Goal: Task Accomplishment & Management: Complete application form

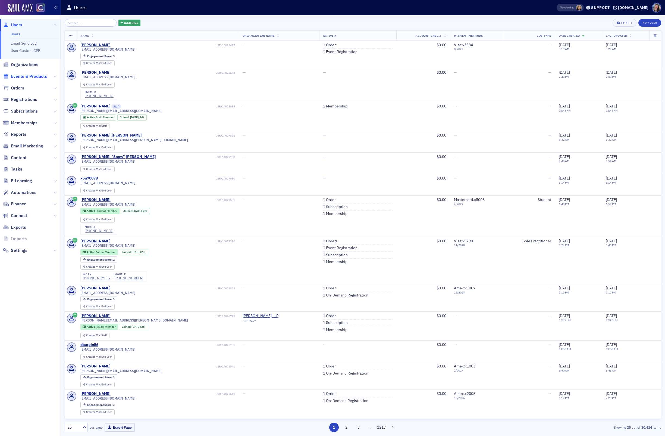
click at [23, 77] on span "Events & Products" at bounding box center [29, 76] width 36 height 6
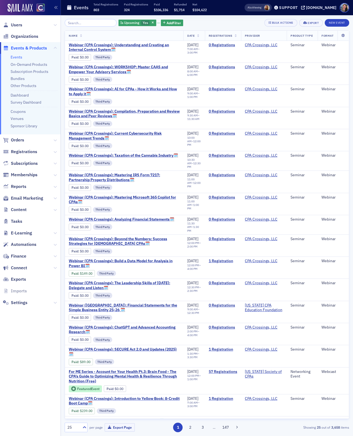
click at [81, 23] on input "search" at bounding box center [91, 23] width 52 height 8
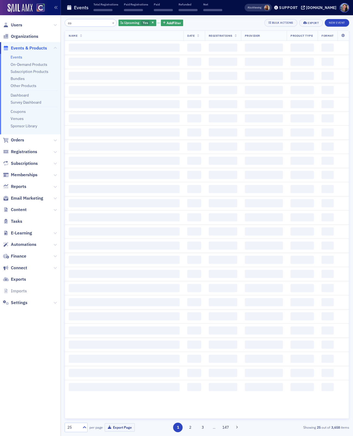
type input "c"
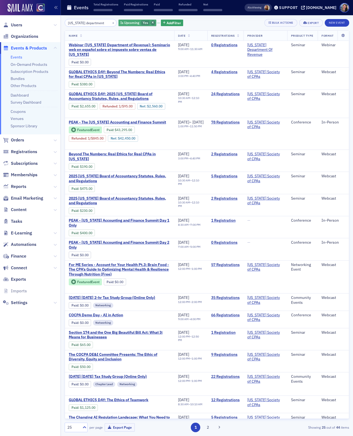
type input "[US_STATE] department"
click at [152, 22] on icon "button" at bounding box center [153, 22] width 2 height 3
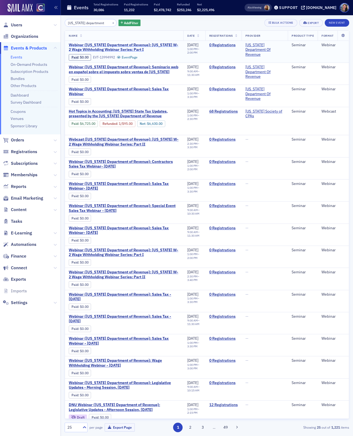
click at [106, 46] on span "Webinar ([US_STATE] Department of Revenue): [US_STATE] W-2 Wage Withholding Web…" at bounding box center [124, 48] width 111 height 10
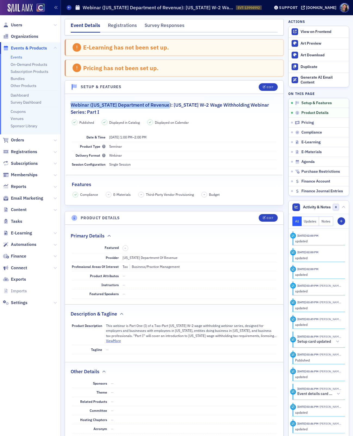
drag, startPoint x: 167, startPoint y: 104, endPoint x: 69, endPoint y: 107, distance: 97.9
click at [69, 107] on legend "Webinar ([US_STATE] Department of Revenue): [US_STATE] W-2 Wage Withholding Web…" at bounding box center [174, 106] width 218 height 20
copy h2 "Webinar ([US_STATE] Department of Revenue):"
click at [68, 8] on icon at bounding box center [69, 7] width 2 height 2
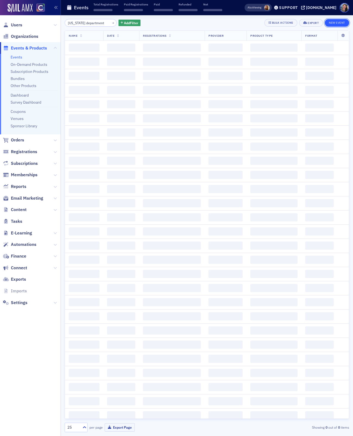
click at [336, 23] on button "New Event" at bounding box center [337, 23] width 24 height 8
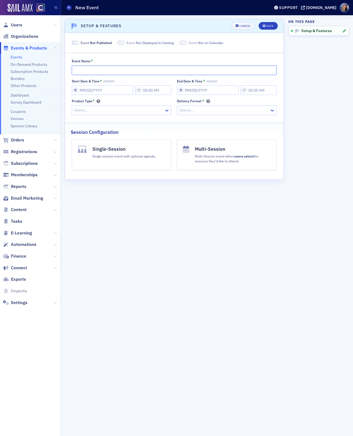
click at [142, 67] on input "Event Name *" at bounding box center [174, 70] width 205 height 10
paste input "Webinar ([US_STATE] Department of Revenue):"
type input "Webinar ([US_STATE] Department of Revenue):"
click at [115, 92] on input "Start Date & Time * MST/MDT" at bounding box center [102, 90] width 61 height 10
select select "8"
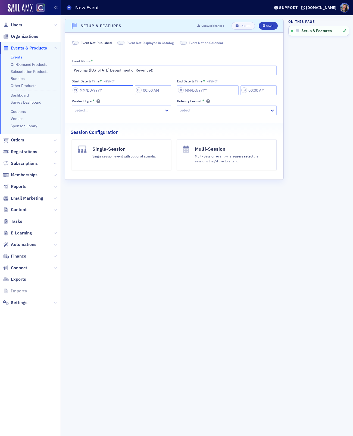
select select "2025"
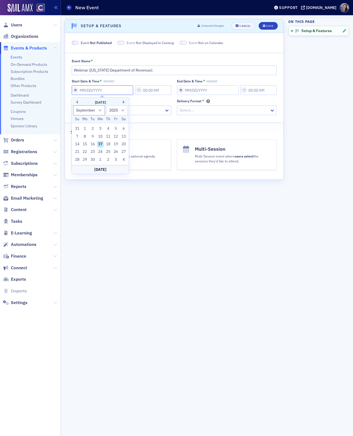
type input "0"
type input "11:00 AM"
type input "[DATE]"
type input "12:00 PM"
select select "0"
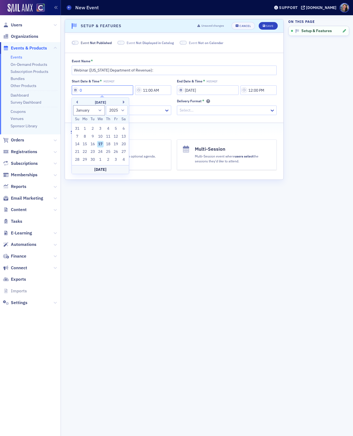
select select "2000"
type input "09"
select select "8"
select select "2025"
type input "09/18/2"
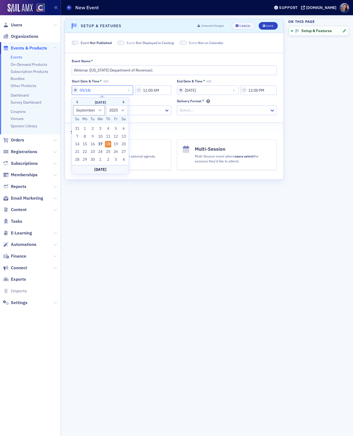
select select "2002"
type input "[DATE]"
select select "2020"
type input "[DATE]"
select select "2025"
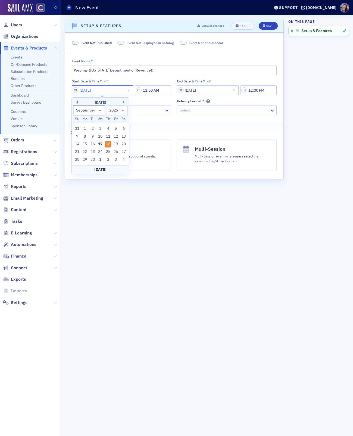
type input "[DATE]"
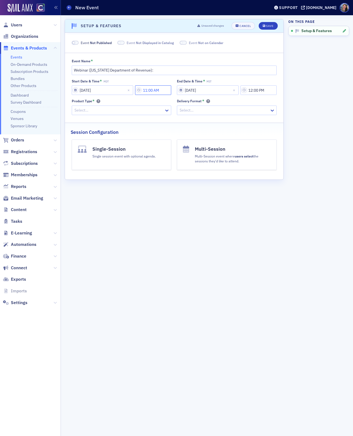
drag, startPoint x: 163, startPoint y: 93, endPoint x: 125, endPoint y: 86, distance: 38.9
click at [126, 86] on div "[DATE] 11:00 AM" at bounding box center [122, 90] width 100 height 10
type input "12:00 AM1"
type input "1:00 PM"
select select "2000"
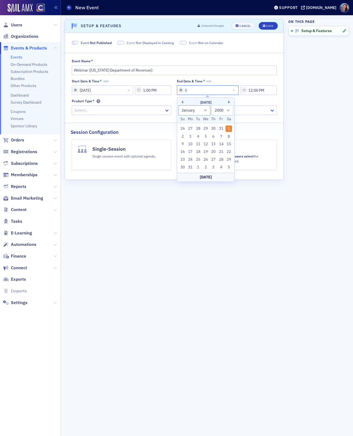
type input "09"
select select "8"
select select "2025"
type input "09/18/2"
select select "2002"
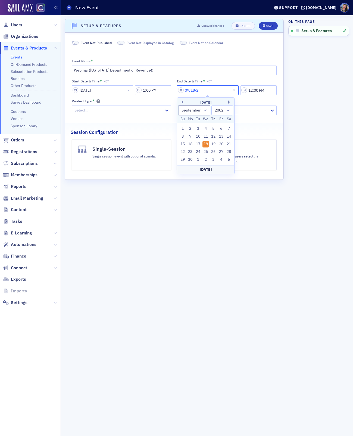
type input "[DATE]"
select select "2020"
type input "[DATE]"
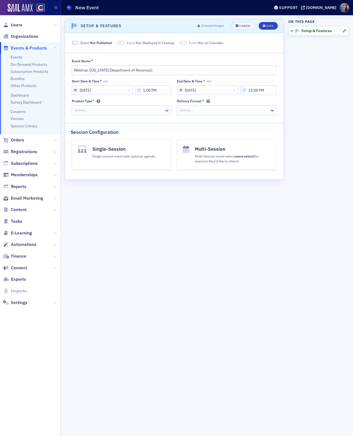
click at [18, 57] on link "Events" at bounding box center [17, 57] width 12 height 5
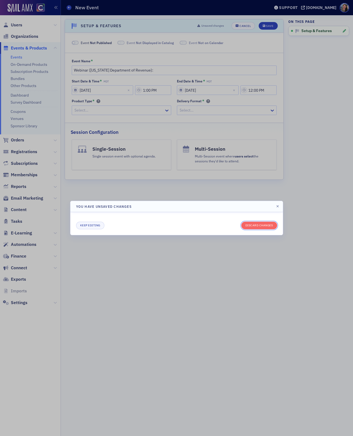
click at [272, 229] on button "Discard changes" at bounding box center [259, 225] width 36 height 8
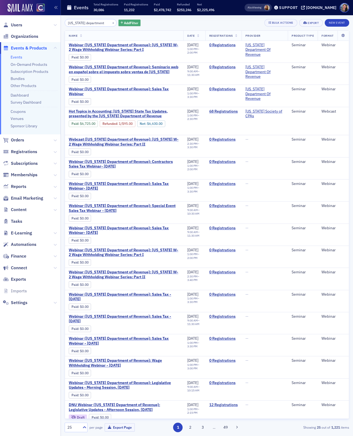
click at [124, 23] on span "Add Filter" at bounding box center [131, 22] width 14 height 5
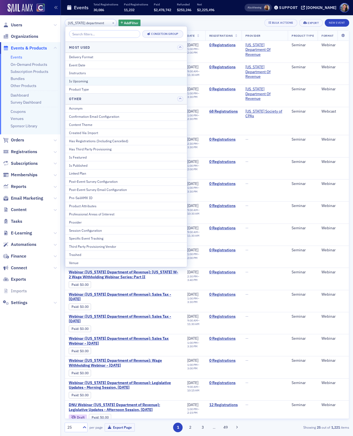
click at [87, 82] on div "Is Upcoming" at bounding box center [126, 81] width 114 height 5
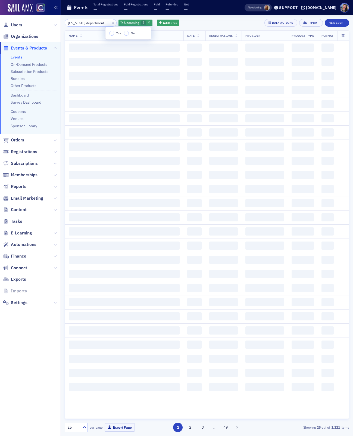
click at [114, 32] on label "Yes" at bounding box center [115, 33] width 12 height 5
click at [114, 32] on input "Yes" at bounding box center [111, 33] width 5 height 5
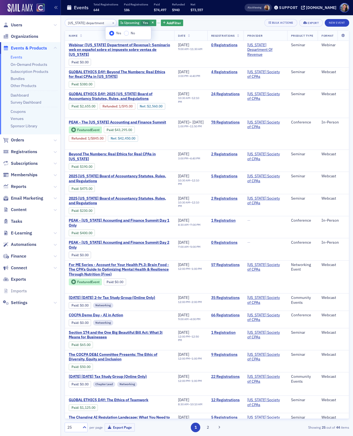
click at [219, 21] on div "[US_STATE] department × Is Upcoming Yes Add Filter Bulk Actions Export New Event" at bounding box center [207, 23] width 284 height 8
click at [340, 22] on button "New Event" at bounding box center [337, 23] width 24 height 8
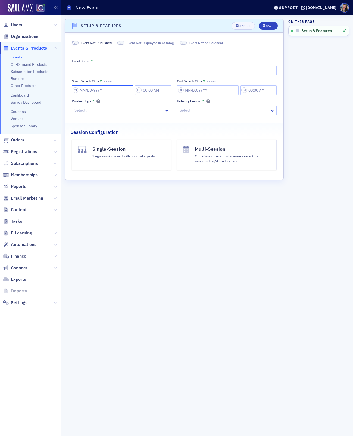
click at [104, 88] on input "Start Date & Time * MST/MDT" at bounding box center [102, 90] width 61 height 10
select select "8"
select select "2025"
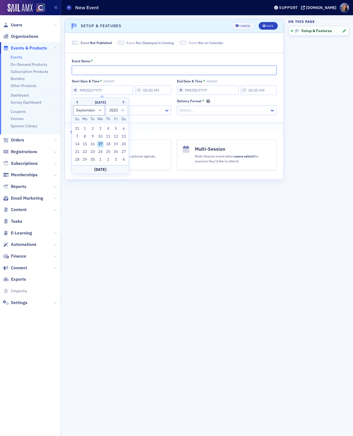
click at [105, 72] on input "Event Name *" at bounding box center [174, 70] width 205 height 10
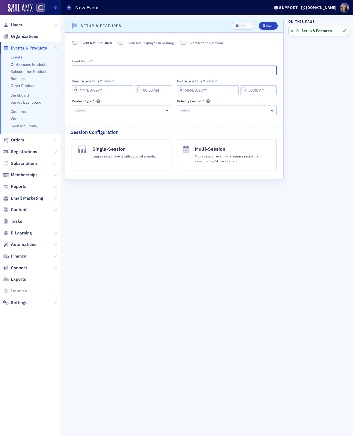
paste input "Webinar ([US_STATE] Department of Revenue):"
type input "Webinar ([US_STATE] Department of Revenue): Sales Tax Webinar"
click at [132, 91] on input "Start Date & Time * MST/MDT" at bounding box center [102, 90] width 61 height 10
select select "8"
select select "2025"
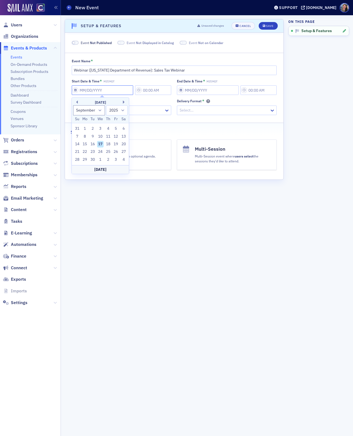
type input "0"
type input "11:00 AM"
type input "[DATE]"
type input "12:00 PM"
select select "0"
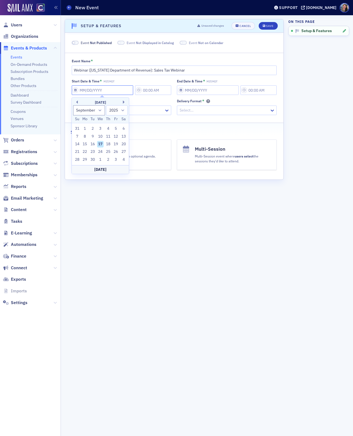
select select "2000"
type input "09"
select select "8"
select select "2025"
type input "09/18/2"
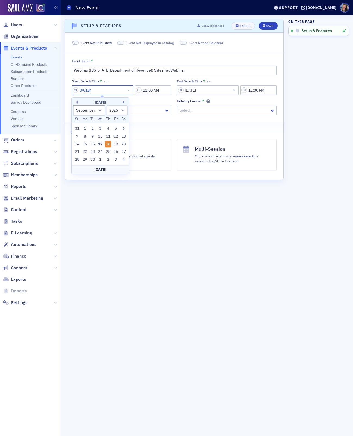
select select "2002"
type input "[DATE]"
select select "2020"
type input "[DATE]"
select select "2025"
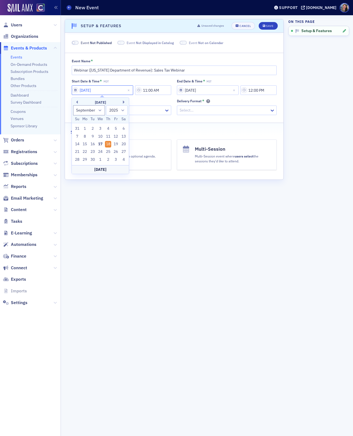
type input "[DATE]"
type input "1:00 PM"
select select "2000"
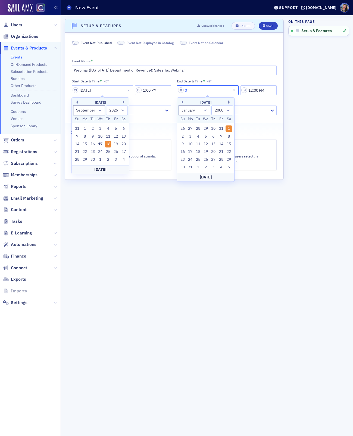
type input "09"
select select "8"
select select "2025"
type input "09/18/2"
select select "2002"
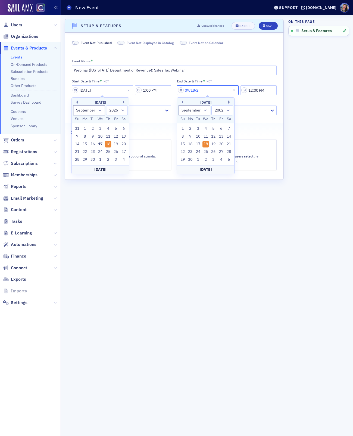
type input "[DATE]"
select select "2020"
type input "[DATE]"
select select "2025"
type input "[DATE]"
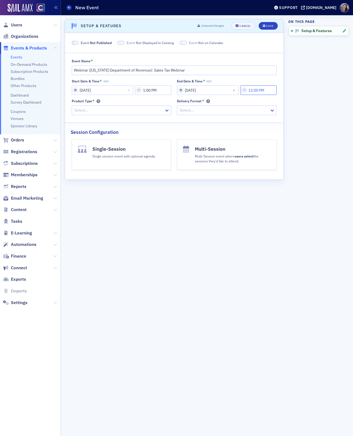
drag, startPoint x: 269, startPoint y: 91, endPoint x: 240, endPoint y: 91, distance: 29.1
click at [239, 91] on div "[DATE] 12:00 PM" at bounding box center [227, 90] width 100 height 10
type input "3:30 PM"
click at [156, 110] on div at bounding box center [119, 110] width 90 height 7
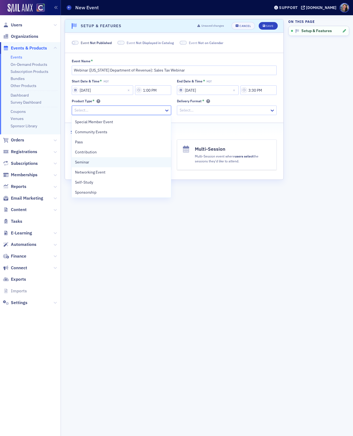
click at [108, 160] on div "Seminar" at bounding box center [121, 162] width 93 height 6
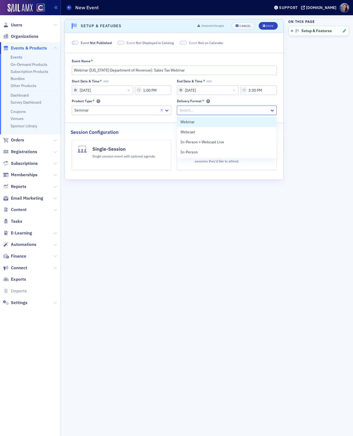
click at [194, 109] on div at bounding box center [224, 110] width 90 height 7
click at [192, 131] on span "Webcast" at bounding box center [187, 132] width 15 height 6
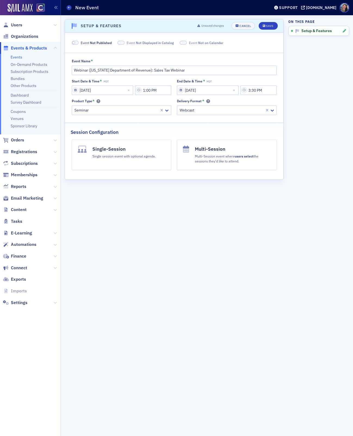
click at [135, 149] on h4 "Single-Session" at bounding box center [123, 148] width 63 height 7
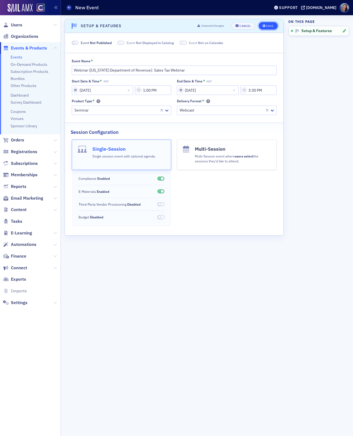
click at [270, 24] on div "Save" at bounding box center [269, 25] width 7 height 3
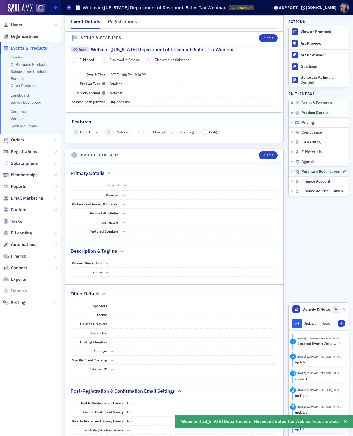
scroll to position [108, 0]
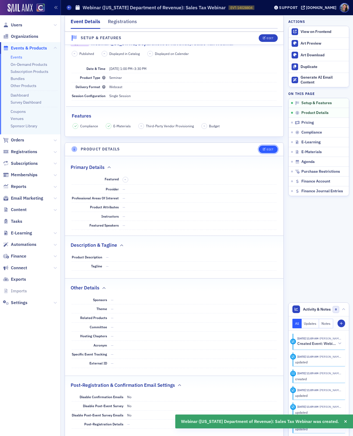
click at [270, 149] on div "Edit" at bounding box center [270, 149] width 7 height 3
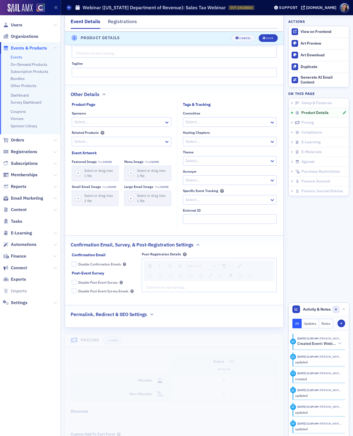
scroll to position [401, 0]
click at [119, 312] on h2 "Permalink, Redirect & SEO Settings" at bounding box center [109, 314] width 76 height 7
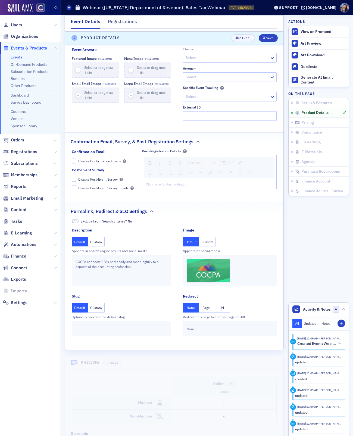
scroll to position [508, 0]
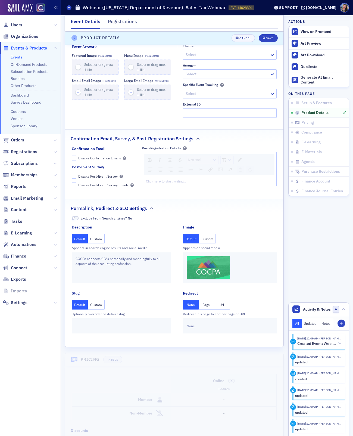
click at [222, 300] on button "Url" at bounding box center [221, 305] width 15 height 10
click at [215, 322] on input "text" at bounding box center [230, 326] width 86 height 10
paste input "[URL][DOMAIN_NAME]"
type input "[URL][DOMAIN_NAME]"
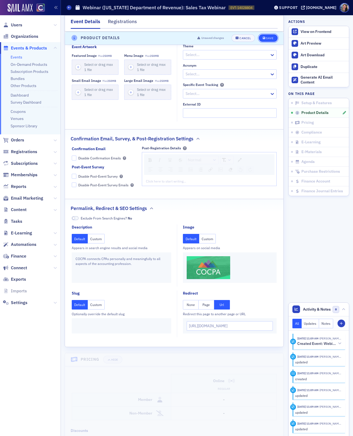
click at [272, 38] on div "Save" at bounding box center [269, 38] width 7 height 3
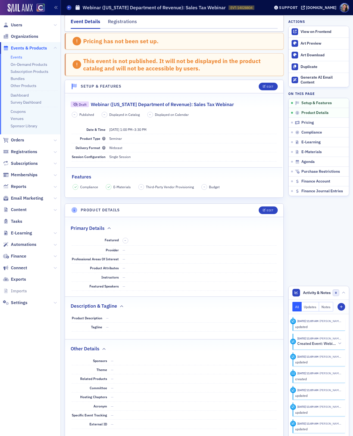
scroll to position [0, 0]
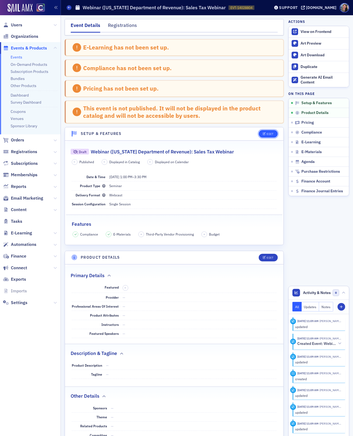
click at [275, 133] on button "Edit" at bounding box center [268, 134] width 19 height 8
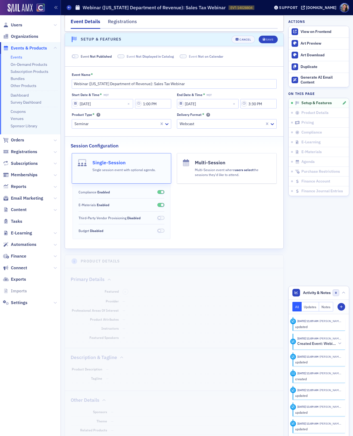
scroll to position [95, 0]
click at [89, 54] on span "Event Not Published" at bounding box center [96, 56] width 31 height 5
click at [264, 38] on icon "submit" at bounding box center [264, 39] width 3 height 3
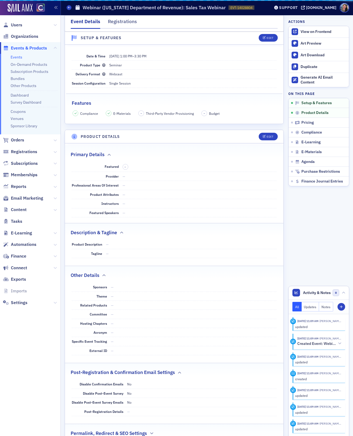
scroll to position [68, 0]
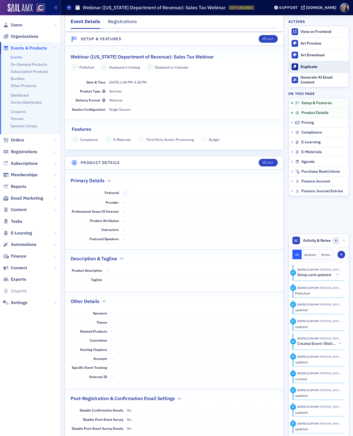
click at [307, 68] on div "Duplicate" at bounding box center [323, 66] width 46 height 5
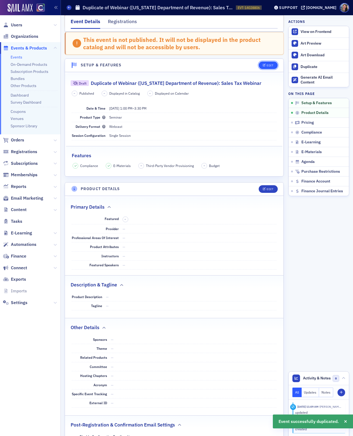
click at [270, 64] on div "Edit" at bounding box center [270, 65] width 7 height 3
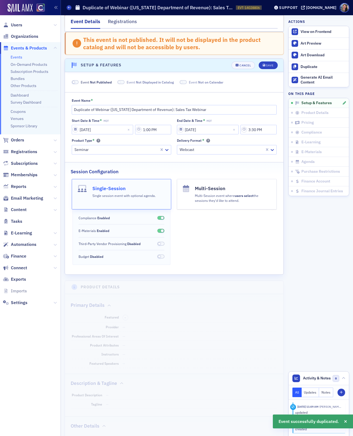
scroll to position [95, 0]
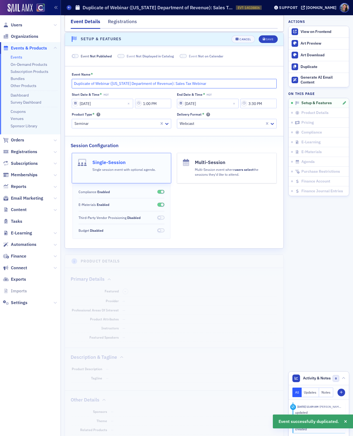
drag, startPoint x: 96, startPoint y: 83, endPoint x: -2, endPoint y: 77, distance: 97.7
click at [0, 77] on html "Users Organizations Events & Products Events On-Demand Products Subscription Pr…" at bounding box center [176, 218] width 353 height 436
type input "Webinar ([US_STATE] Department of Revenue): Sales Tax Webinar"
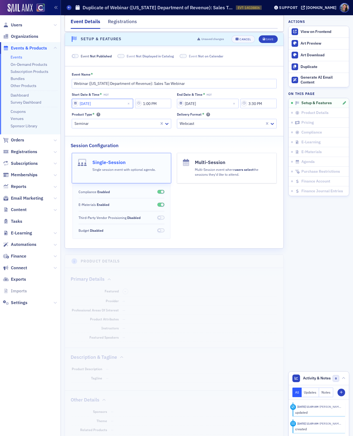
select select "8"
select select "2025"
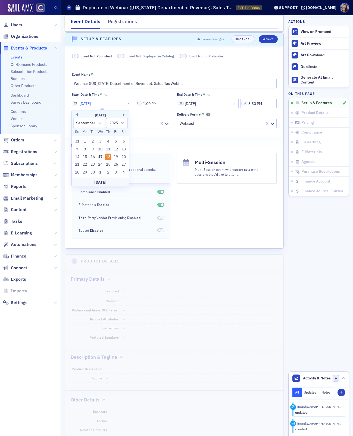
drag, startPoint x: 107, startPoint y: 105, endPoint x: 4, endPoint y: 71, distance: 108.3
click at [6, 73] on div "Users Organizations Events & Products Events On-Demand Products Subscription Pr…" at bounding box center [176, 218] width 353 height 436
type input "1"
select select "0"
type input "10"
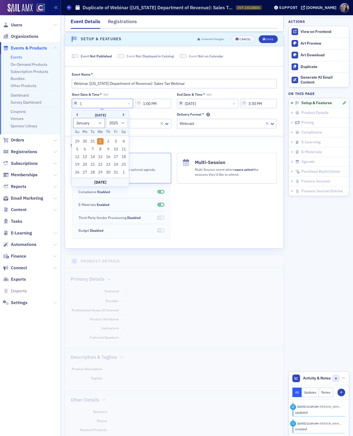
select select "9"
type input "10/16/2"
select select "2002"
type input "[DATE]"
select select "2020"
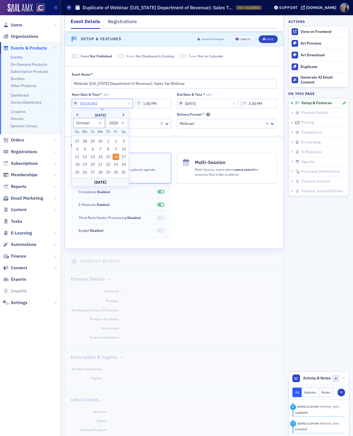
type input "[DATE]"
select select "2025"
type input "[DATE]"
type input "9:00 AM"
select select "8"
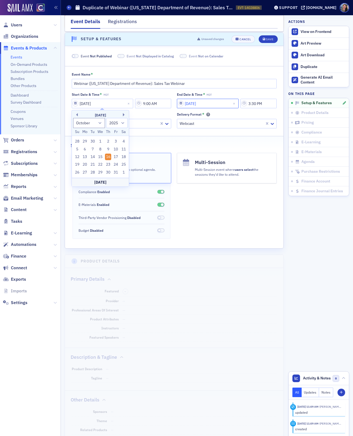
select select "2025"
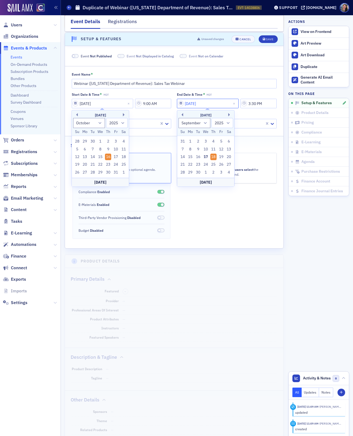
type input "1"
select select "0"
type input "10"
select select "9"
type input "10/16/2"
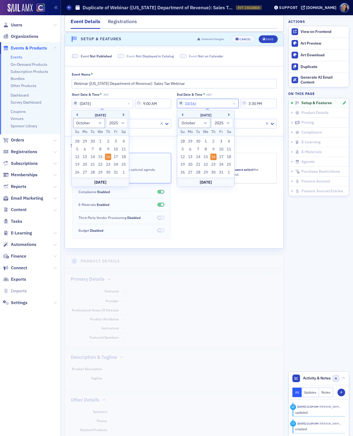
select select "2002"
type input "[DATE]"
select select "2020"
type input "[DATE]"
select select "2025"
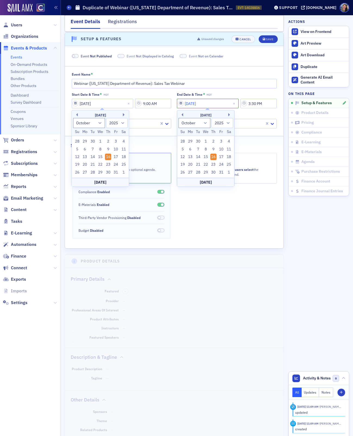
type input "[DATE]"
type input "11:30 AM"
click at [141, 125] on div at bounding box center [116, 123] width 85 height 7
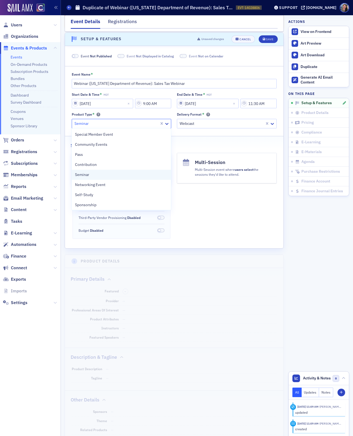
click at [107, 172] on div "Seminar" at bounding box center [121, 175] width 93 height 6
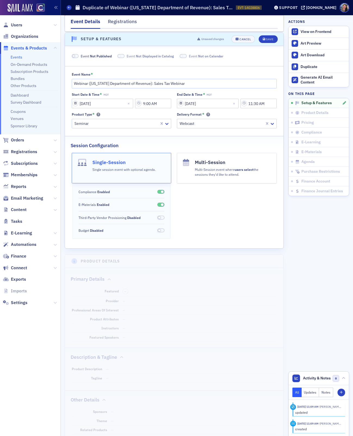
click at [159, 190] on span at bounding box center [160, 192] width 7 height 4
click at [161, 203] on span at bounding box center [160, 204] width 7 height 4
click at [268, 38] on div "Save" at bounding box center [269, 39] width 7 height 3
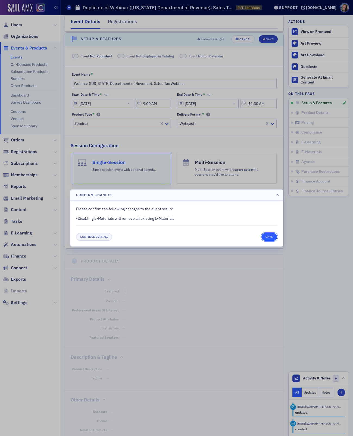
click at [274, 238] on button "Save" at bounding box center [268, 237] width 15 height 8
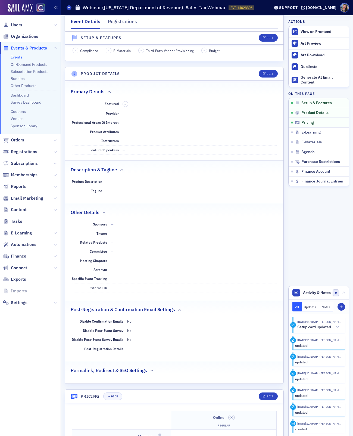
scroll to position [162, 0]
click at [268, 73] on div "Edit" at bounding box center [270, 74] width 7 height 3
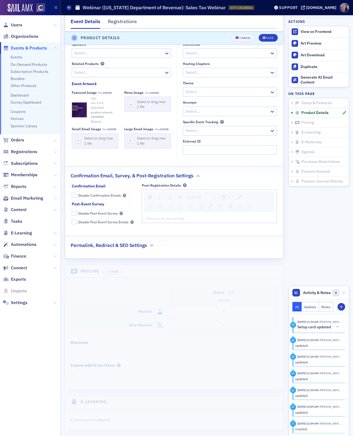
scroll to position [448, 0]
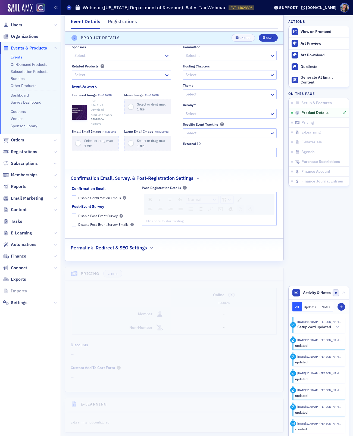
click at [237, 246] on div "Permalink, Redirect & SEO Settings" at bounding box center [174, 244] width 207 height 13
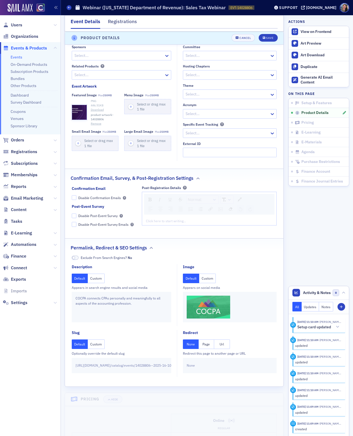
click at [224, 341] on button "Url" at bounding box center [221, 344] width 15 height 10
click at [230, 360] on input "text" at bounding box center [230, 365] width 86 height 10
paste input "[URL][DOMAIN_NAME]"
type input "[URL][DOMAIN_NAME]"
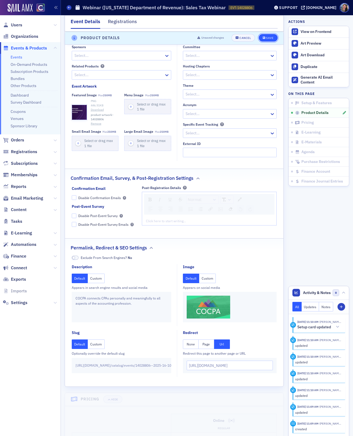
click at [272, 36] on button "Save" at bounding box center [268, 38] width 19 height 8
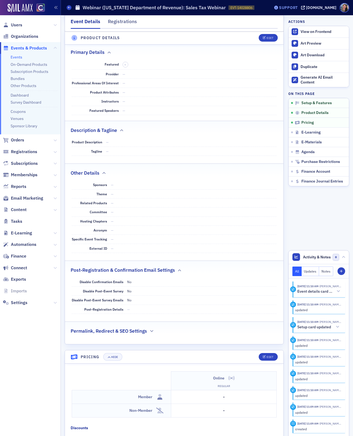
scroll to position [197, 0]
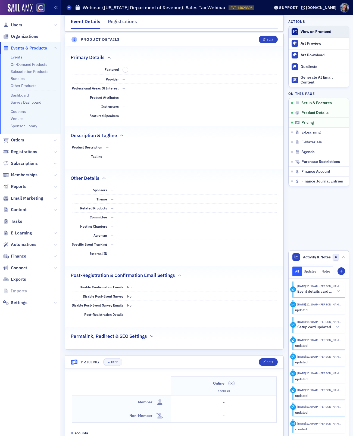
click at [313, 29] on link "View on Frontend" at bounding box center [319, 31] width 60 height 11
click at [17, 58] on link "Events" at bounding box center [17, 57] width 12 height 5
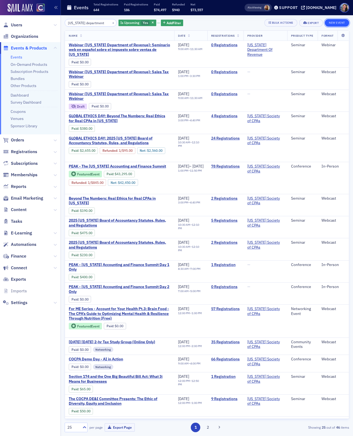
click at [335, 23] on button "New Event" at bounding box center [337, 23] width 24 height 8
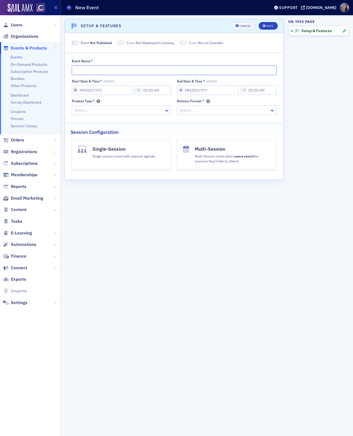
click at [87, 74] on input "Event Name *" at bounding box center [174, 70] width 205 height 10
paste input "[URL][DOMAIN_NAME]"
type input "[URL][DOMAIN_NAME]"
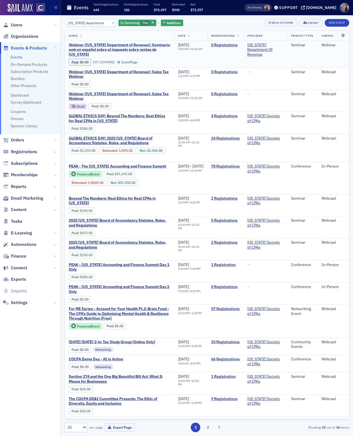
click at [110, 50] on span "Webinar ([US_STATE] Department of Revenue): Seminario web en español sobre el i…" at bounding box center [120, 50] width 102 height 14
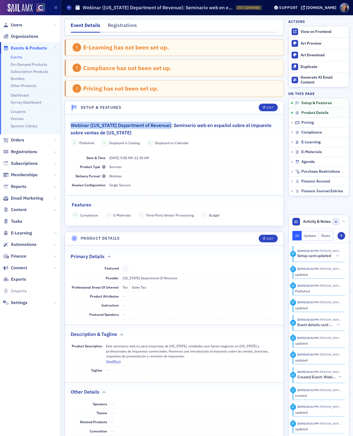
drag, startPoint x: 168, startPoint y: 124, endPoint x: 70, endPoint y: 119, distance: 98.5
click at [70, 119] on legend "Webinar ([US_STATE] Department of Revenue): Seminario web en español sobre el i…" at bounding box center [174, 126] width 218 height 20
copy h2 "Webinar ([US_STATE] Department of Revenue):"
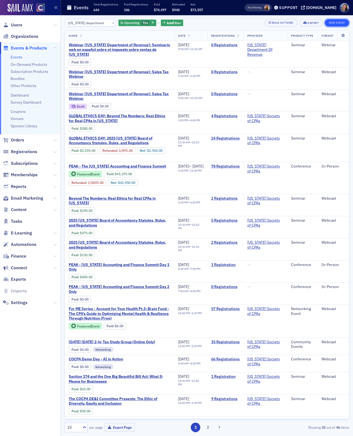
click at [334, 20] on button "New Event" at bounding box center [337, 23] width 24 height 8
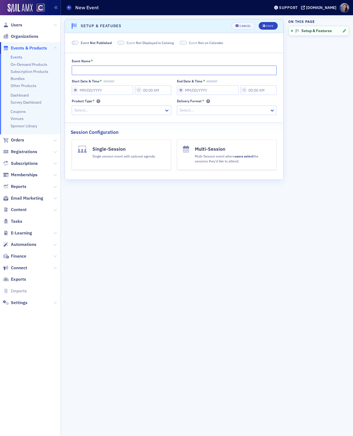
click at [129, 70] on input "Event Name *" at bounding box center [174, 70] width 205 height 10
paste input "Webinar ([US_STATE] Department of Revenue):"
type input "Webinar ([US_STATE] Department of Revenue): Special Event Webinar"
select select "8"
select select "2025"
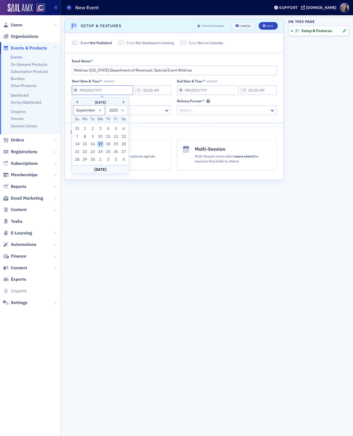
type input "1"
type input "11:00 AM"
type input "[DATE]"
type input "12:00 PM"
select select "0"
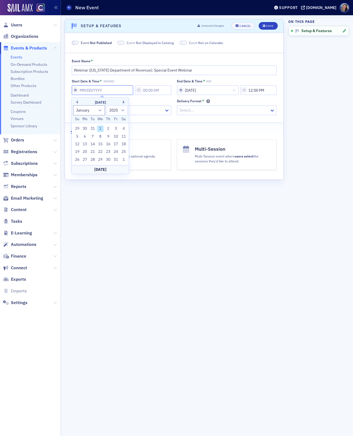
type input "1"
type input "11:00 AM"
type input "10"
select select "9"
type input "10/29/2"
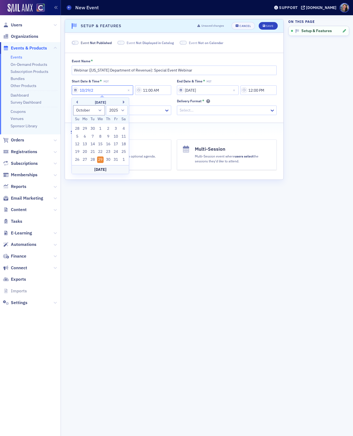
select select "2002"
type input "[DATE]"
select select "2020"
type input "[DATE]"
select select "2025"
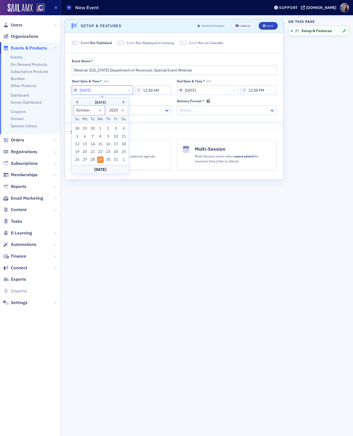
type input "[DATE]"
type input "1:00 PM"
select select "2025"
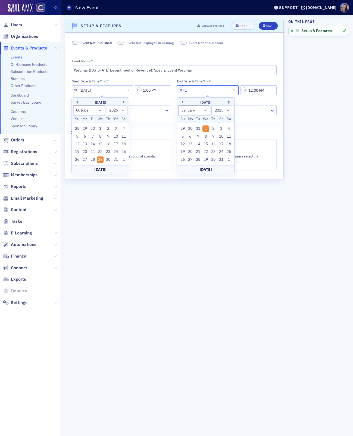
type input "10"
select select "9"
type input "10/29/2"
select select "2002"
type input "[DATE]"
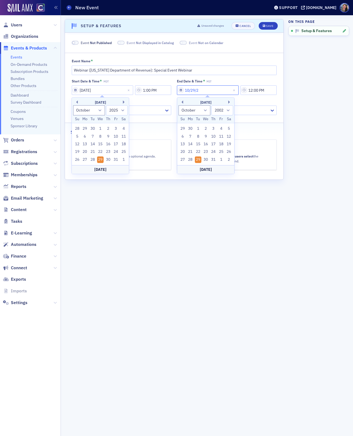
select select "2020"
type input "[DATE]"
select select "2025"
type input "[DATE]"
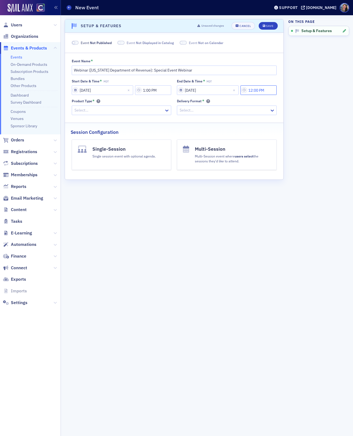
drag, startPoint x: 272, startPoint y: 91, endPoint x: 216, endPoint y: 88, distance: 56.6
click at [216, 88] on div "[DATE] 12:00 PM" at bounding box center [227, 90] width 100 height 10
type input "2:30 PM"
click at [115, 112] on div at bounding box center [119, 110] width 90 height 7
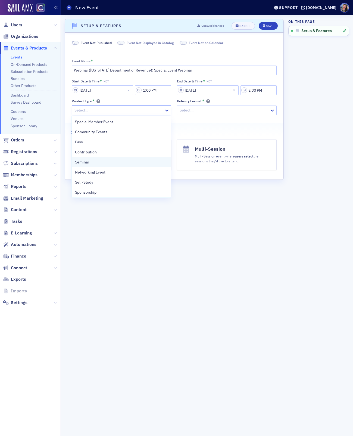
click at [94, 162] on div "Seminar" at bounding box center [121, 162] width 93 height 6
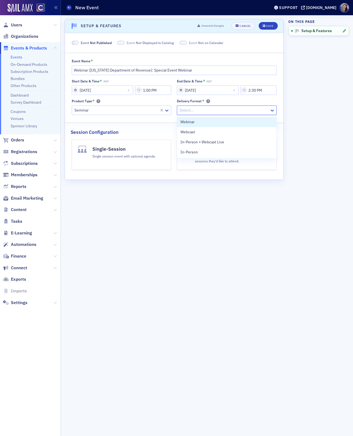
click at [221, 110] on div at bounding box center [224, 110] width 90 height 7
click at [207, 135] on div "Webcast" at bounding box center [226, 132] width 99 height 10
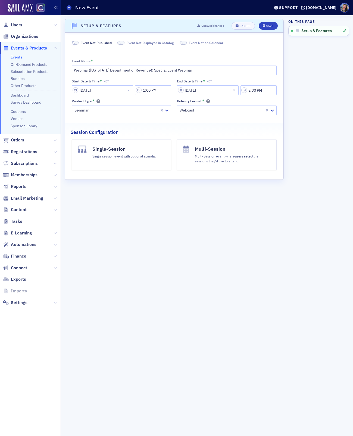
click at [132, 157] on div "Single session event with optional agenda." at bounding box center [123, 155] width 63 height 6
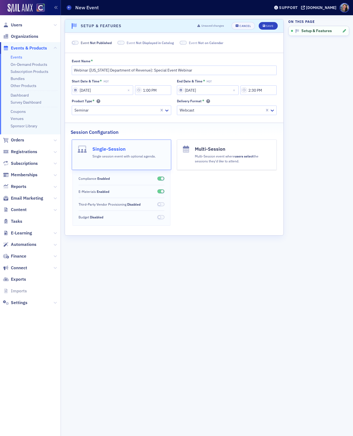
click at [161, 177] on span at bounding box center [162, 178] width 3 height 3
click at [161, 191] on span at bounding box center [162, 191] width 3 height 3
click at [270, 24] on div "Save" at bounding box center [269, 25] width 7 height 3
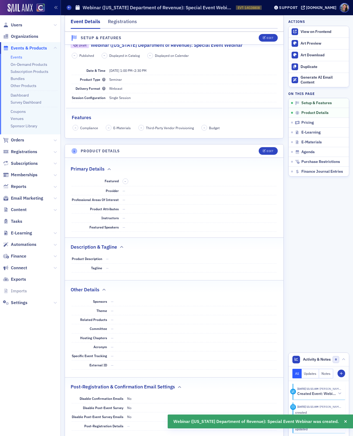
scroll to position [88, 0]
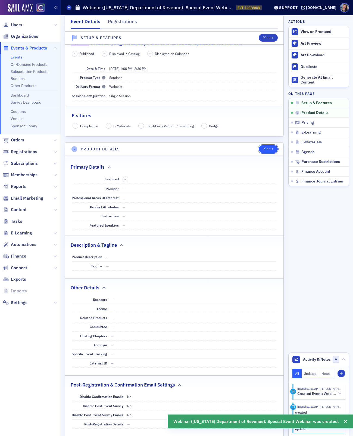
click at [270, 149] on div "Edit" at bounding box center [270, 149] width 7 height 3
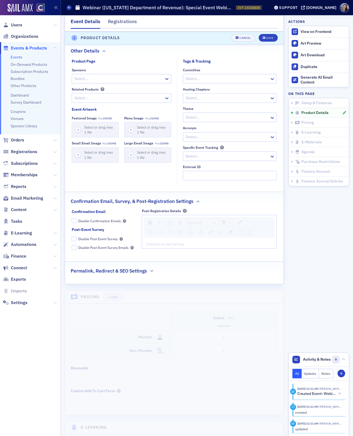
scroll to position [451, 0]
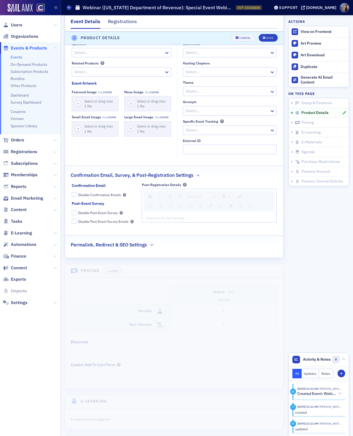
click at [133, 247] on fieldset "Permalink, Redirect & SEO Settings" at bounding box center [174, 242] width 218 height 15
click at [136, 241] on h2 "Permalink, Redirect & SEO Settings" at bounding box center [109, 244] width 76 height 7
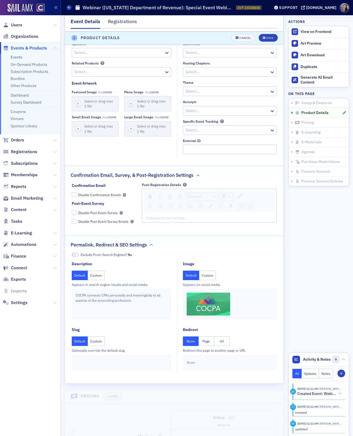
click at [222, 337] on button "Url" at bounding box center [221, 341] width 15 height 10
click at [210, 362] on input "text" at bounding box center [230, 362] width 86 height 10
paste input "[URL][DOMAIN_NAME]"
type input "[URL][DOMAIN_NAME]"
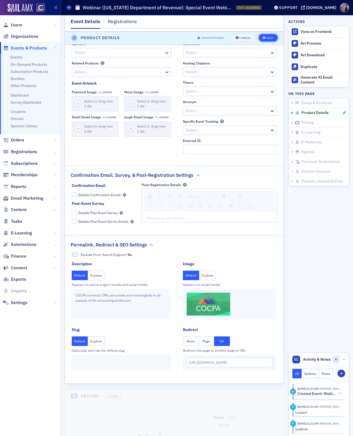
click at [271, 38] on div "Save" at bounding box center [269, 38] width 7 height 3
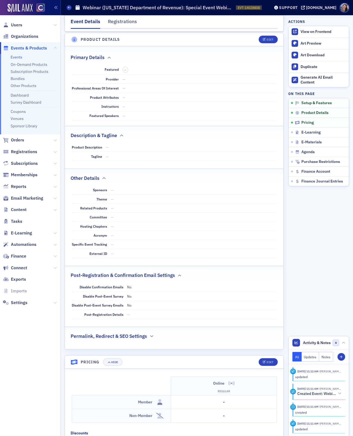
scroll to position [0, 0]
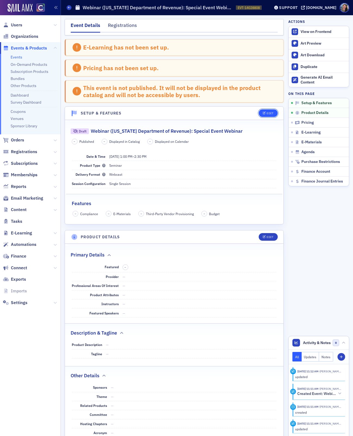
click at [270, 112] on div "Edit" at bounding box center [270, 113] width 7 height 3
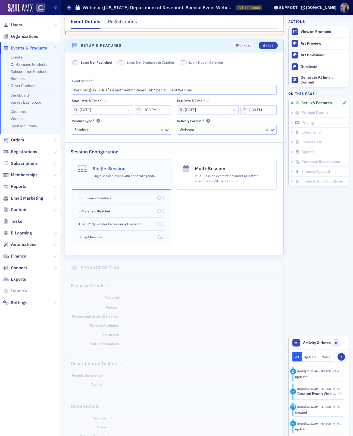
scroll to position [74, 0]
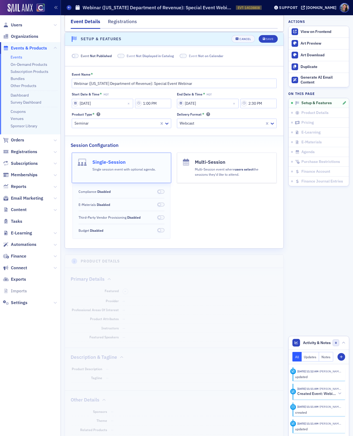
click at [92, 54] on span "Not Published" at bounding box center [101, 56] width 22 height 4
click at [267, 37] on div "Save" at bounding box center [269, 38] width 7 height 3
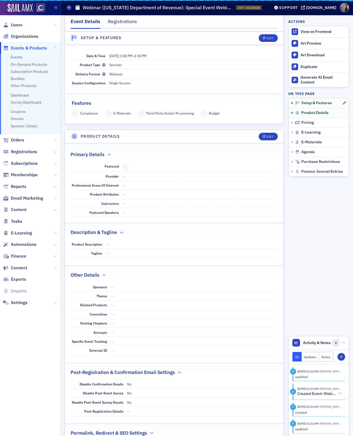
scroll to position [48, 0]
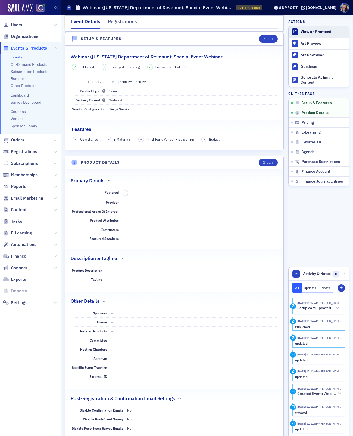
click at [305, 32] on div "View on Frontend" at bounding box center [323, 31] width 46 height 5
click at [18, 76] on link "Bundles" at bounding box center [18, 78] width 14 height 5
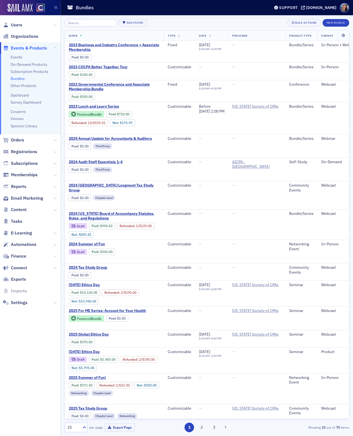
click at [93, 23] on input "search" at bounding box center [91, 23] width 52 height 8
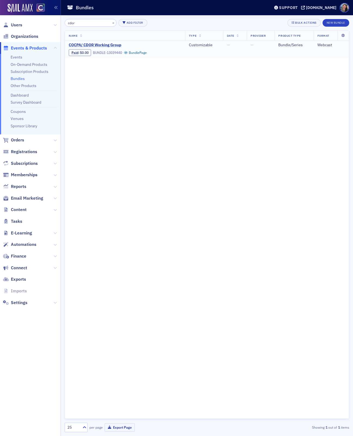
type input "cdor"
click at [103, 45] on span "COCPA/ CDOR Working Group" at bounding box center [114, 45] width 91 height 5
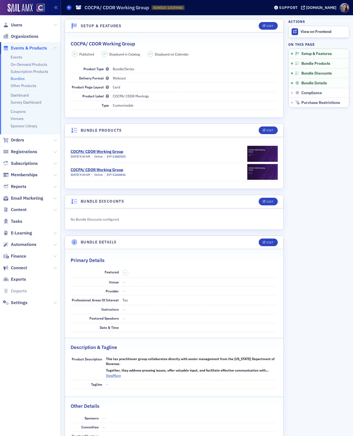
click at [70, 7] on span at bounding box center [69, 7] width 5 height 5
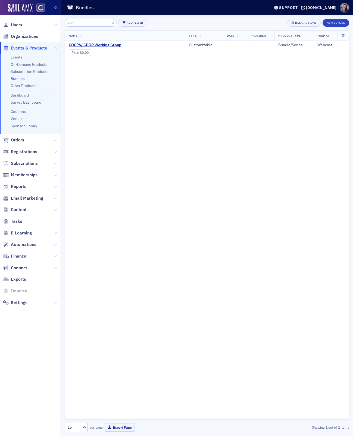
drag, startPoint x: 84, startPoint y: 24, endPoint x: 35, endPoint y: 6, distance: 51.5
click at [36, 6] on div "Users Organizations Events & Products Events On-Demand Products Subscription Pr…" at bounding box center [176, 218] width 353 height 436
type input "[URL][DOMAIN_NAME]"
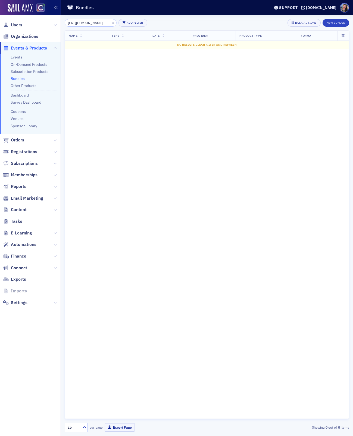
click at [92, 21] on input "[URL][DOMAIN_NAME]" at bounding box center [91, 23] width 52 height 8
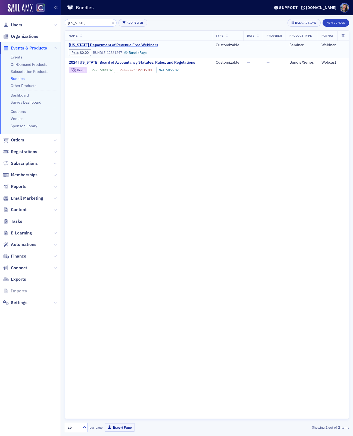
type input "[US_STATE]"
click at [112, 45] on span "[US_STATE] Department of Revenue Free Webinars" at bounding box center [114, 45] width 91 height 5
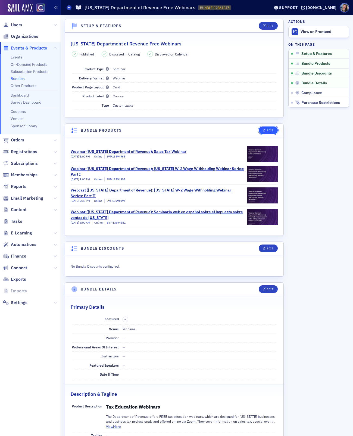
click at [272, 130] on div "Edit" at bounding box center [270, 130] width 7 height 3
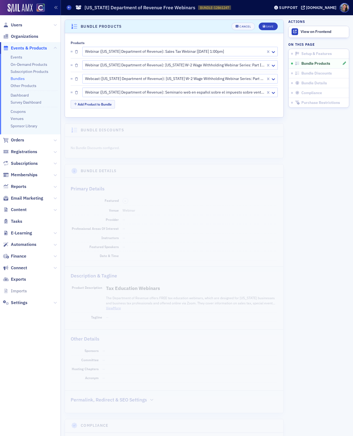
scroll to position [105, 0]
click at [77, 49] on icon "button" at bounding box center [76, 50] width 3 height 3
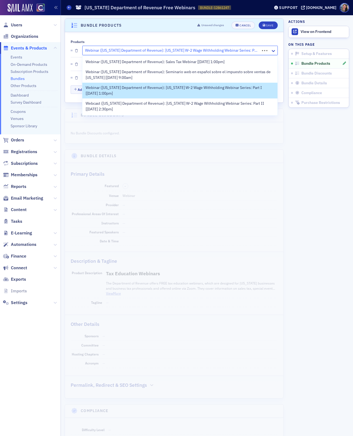
click at [163, 50] on div at bounding box center [171, 50] width 175 height 7
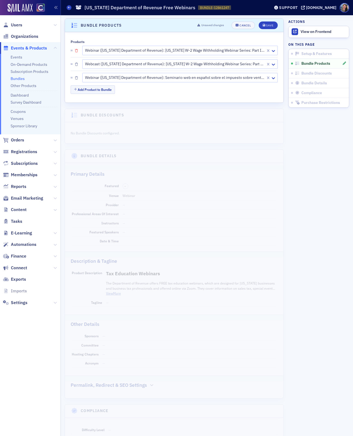
click at [77, 50] on icon "button" at bounding box center [76, 50] width 3 height 3
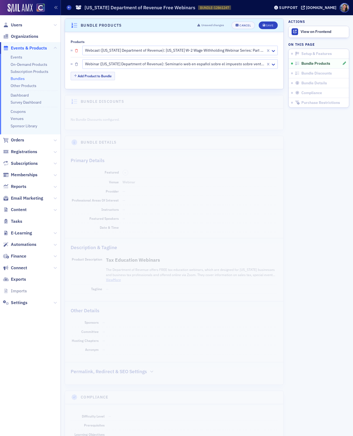
click at [77, 50] on icon "button" at bounding box center [76, 50] width 3 height 3
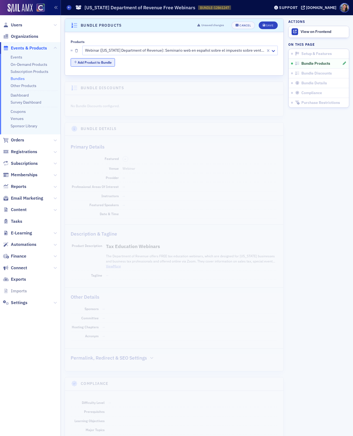
click at [83, 61] on button "Add Product to Bundle" at bounding box center [93, 62] width 44 height 8
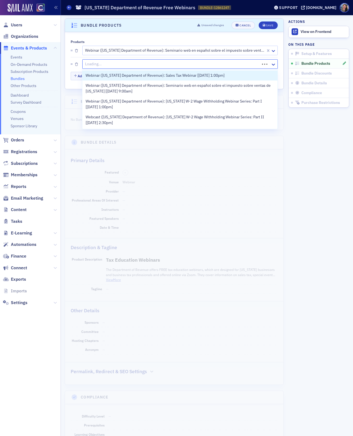
click at [91, 65] on div at bounding box center [171, 64] width 175 height 7
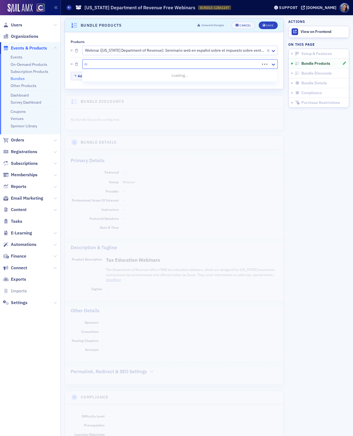
scroll to position [0, 0]
type input "[US_STATE] department"
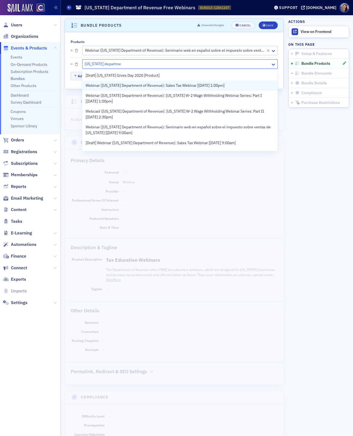
click at [104, 83] on span "Webinar ([US_STATE] Department of Revenue): Sales Tax Webinar [[DATE] 1:00pm]" at bounding box center [155, 86] width 139 height 6
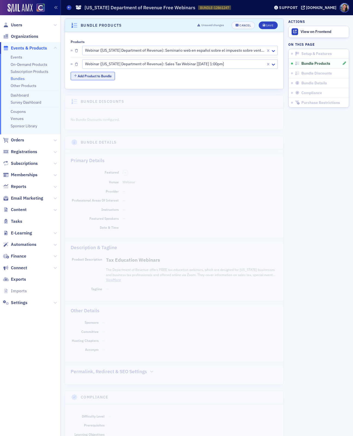
click at [102, 75] on button "Add Product to Bundle" at bounding box center [93, 76] width 44 height 8
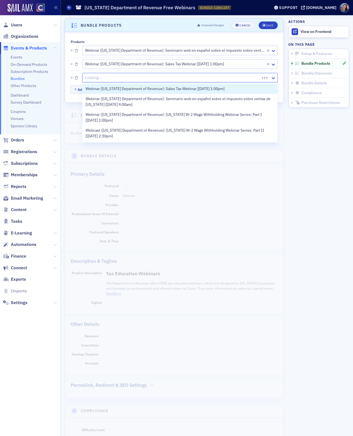
click at [102, 77] on div at bounding box center [171, 77] width 175 height 7
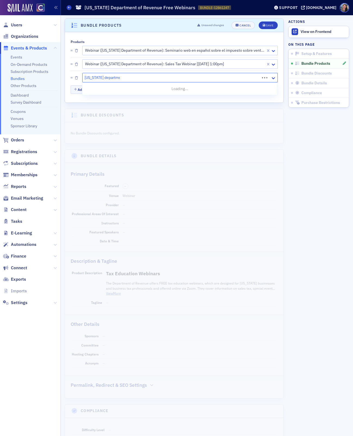
type input "[US_STATE] department"
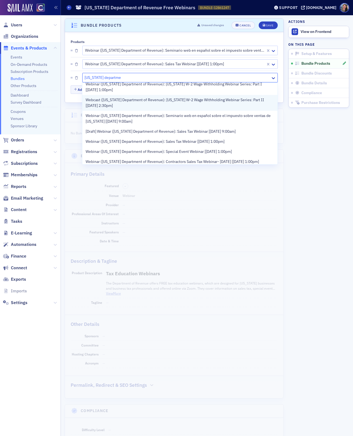
scroll to position [26, 0]
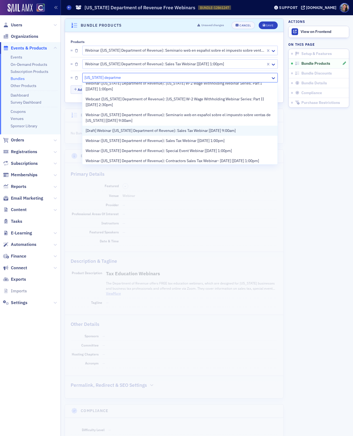
click at [101, 132] on span "[Draft] Webinar ([US_STATE] Department of Revenue): Sales Tax Webinar [[DATE] 9…" at bounding box center [161, 131] width 150 height 6
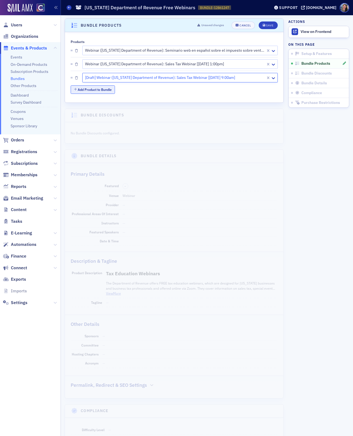
click at [97, 87] on button "Add Product to Bundle" at bounding box center [93, 89] width 44 height 8
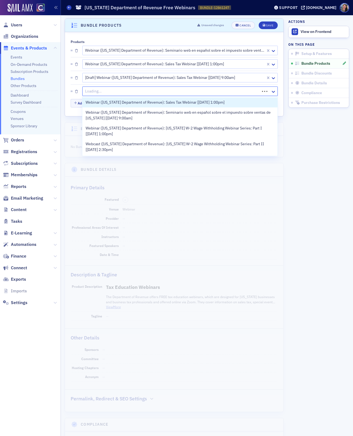
click at [107, 89] on div at bounding box center [171, 91] width 175 height 7
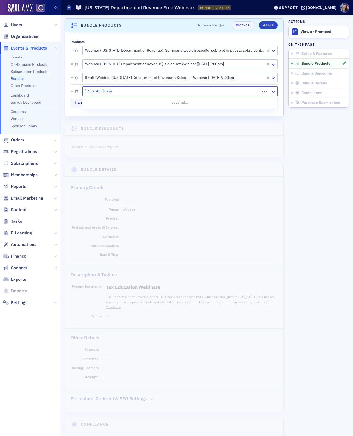
type input "[US_STATE] department"
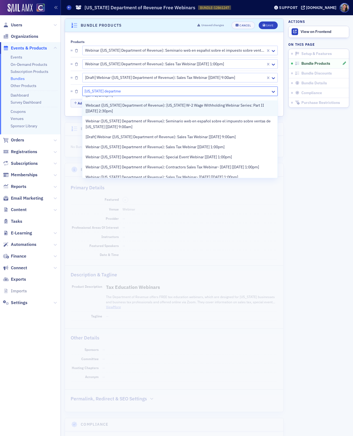
scroll to position [34, 0]
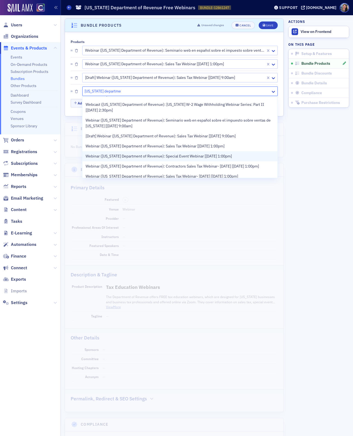
click at [118, 158] on span "Webinar ([US_STATE] Department of Revenue): Special Event Webinar [[DATE] 1:00p…" at bounding box center [159, 156] width 146 height 6
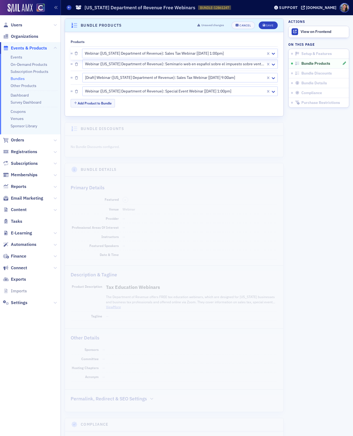
drag, startPoint x: 71, startPoint y: 62, endPoint x: 71, endPoint y: 50, distance: 12.0
click at [71, 50] on div "Webinar ([US_STATE] Department of Revenue): Seminario web en español sobre el i…" at bounding box center [174, 71] width 207 height 54
click at [267, 26] on div "Save" at bounding box center [269, 25] width 7 height 3
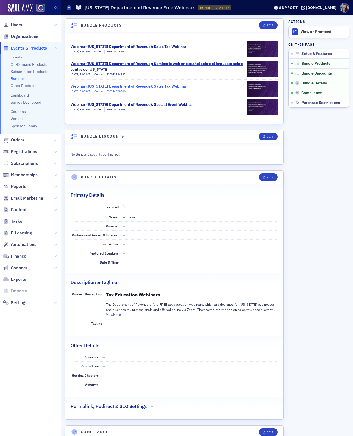
click at [130, 82] on link "Webinar ([US_STATE] Department of Revenue): Sales Tax Webinar [DATE] 9:00 AM On…" at bounding box center [174, 89] width 207 height 18
click at [156, 86] on div "Webinar ([US_STATE] Department of Revenue): Sales Tax Webinar" at bounding box center [129, 86] width 116 height 6
click at [90, 46] on div "Webinar ([US_STATE] Department of Revenue): Sales Tax Webinar" at bounding box center [129, 47] width 116 height 6
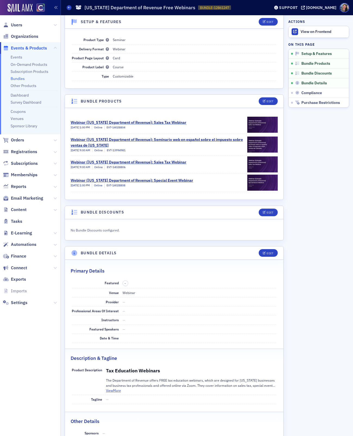
scroll to position [27, 0]
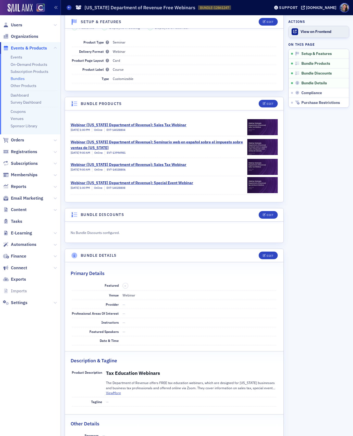
click at [313, 30] on div "View on Frontend" at bounding box center [323, 31] width 46 height 5
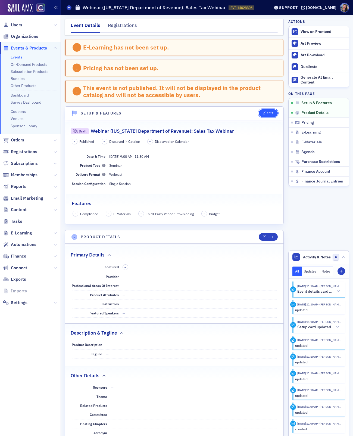
click at [266, 110] on button "Edit" at bounding box center [268, 113] width 19 height 8
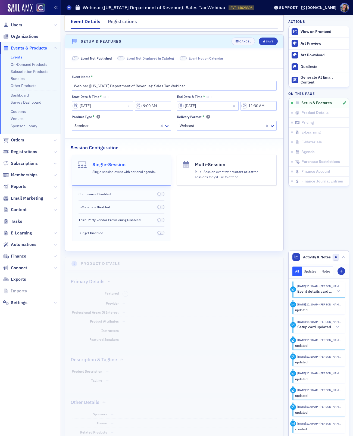
scroll to position [74, 0]
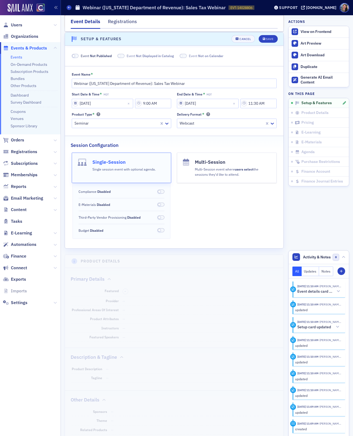
click at [100, 56] on span "Not Published" at bounding box center [101, 56] width 22 height 4
click at [272, 34] on header "Setup & Features Unsaved changes Cancel Save" at bounding box center [174, 38] width 218 height 13
click at [267, 38] on div "Save" at bounding box center [269, 38] width 7 height 3
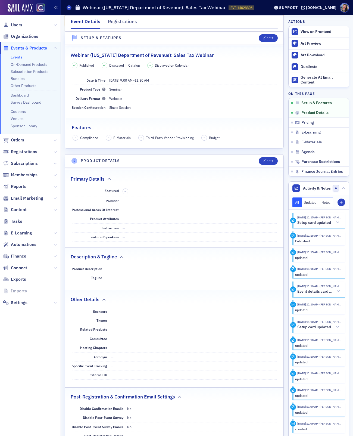
scroll to position [48, 0]
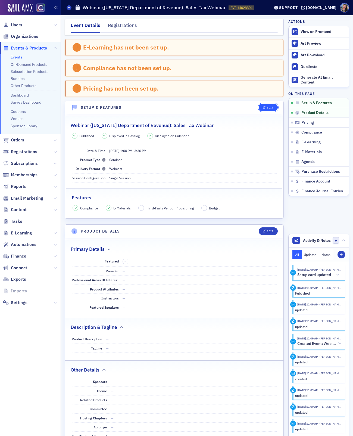
click at [267, 106] on div "Edit" at bounding box center [270, 107] width 7 height 3
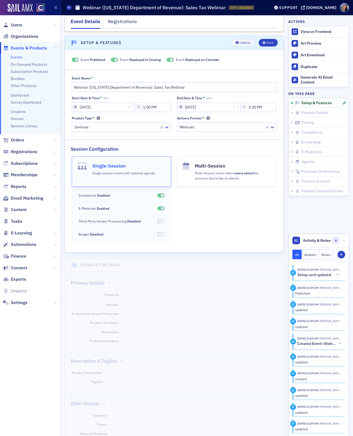
scroll to position [68, 0]
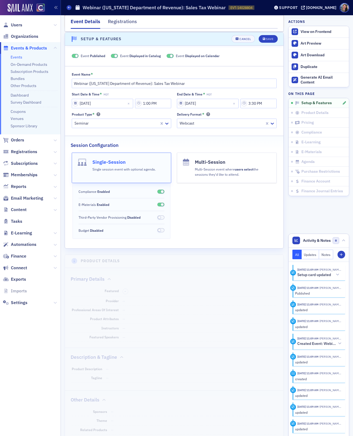
click at [161, 190] on span at bounding box center [162, 191] width 3 height 3
click at [161, 203] on span at bounding box center [162, 204] width 3 height 3
click at [270, 39] on div "Save" at bounding box center [269, 38] width 7 height 3
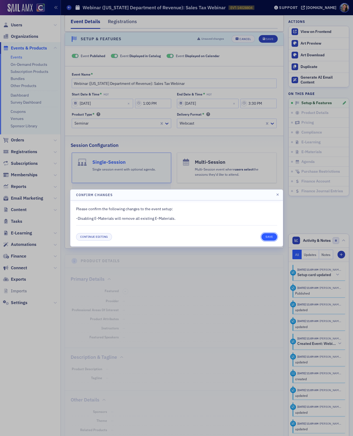
click at [272, 235] on button "Save" at bounding box center [268, 237] width 15 height 8
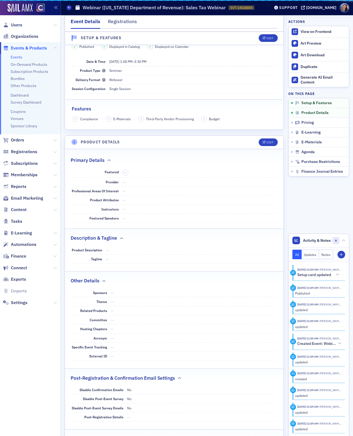
scroll to position [48, 0]
